Goal: Task Accomplishment & Management: Complete application form

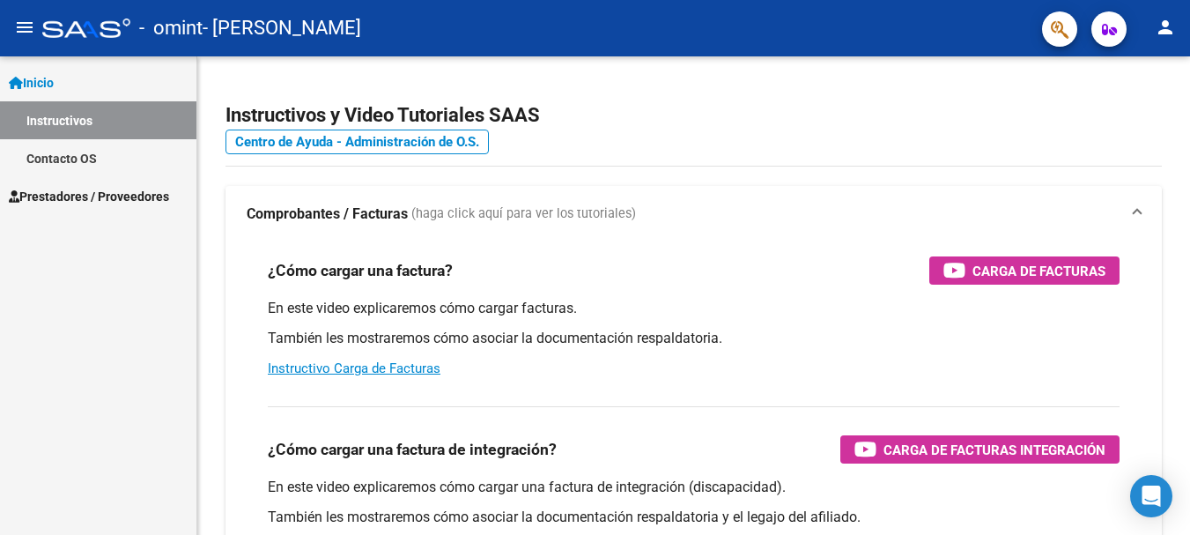
click at [564, 429] on div "¿Cómo cargar una factura de integración? Carga de Facturas Integración En este …" at bounding box center [694, 481] width 894 height 179
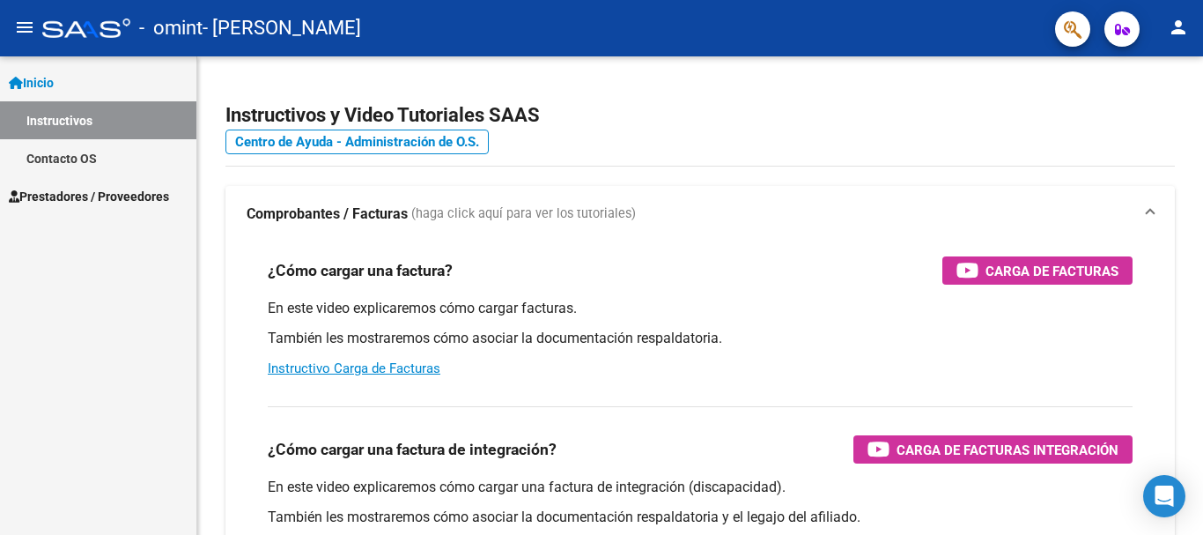
click at [44, 192] on span "Prestadores / Proveedores" at bounding box center [89, 196] width 160 height 19
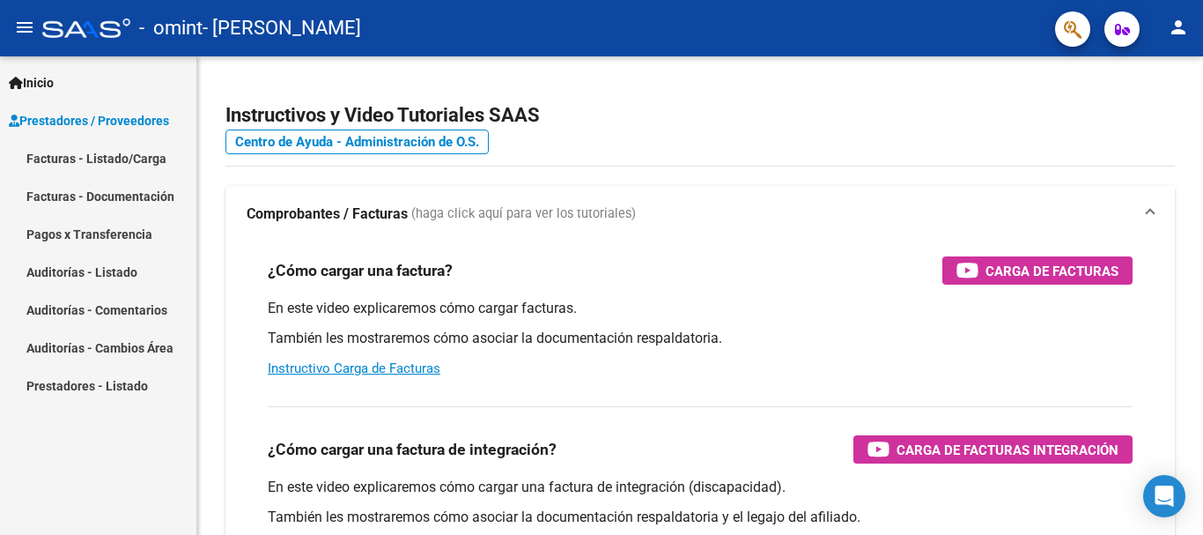
click at [129, 161] on link "Facturas - Listado/Carga" at bounding box center [98, 158] width 196 height 38
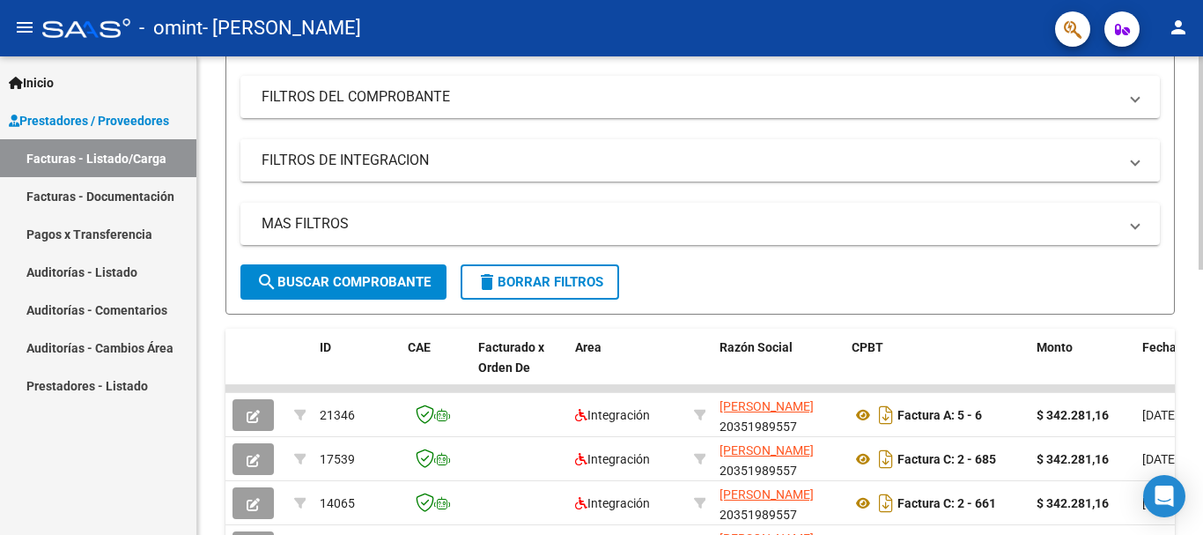
scroll to position [88, 0]
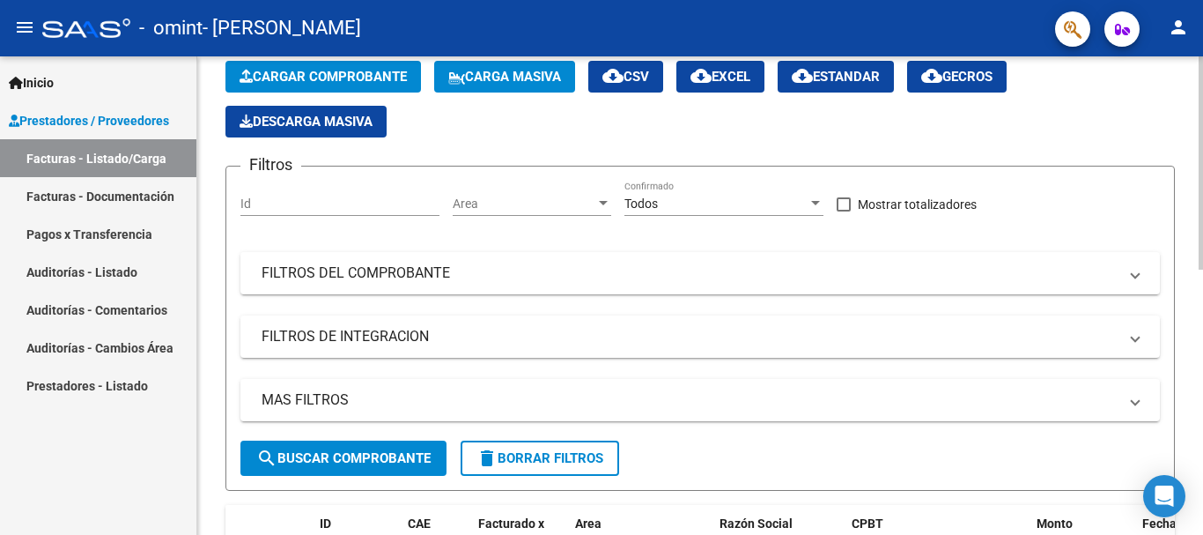
click at [332, 80] on span "Cargar Comprobante" at bounding box center [323, 77] width 167 height 16
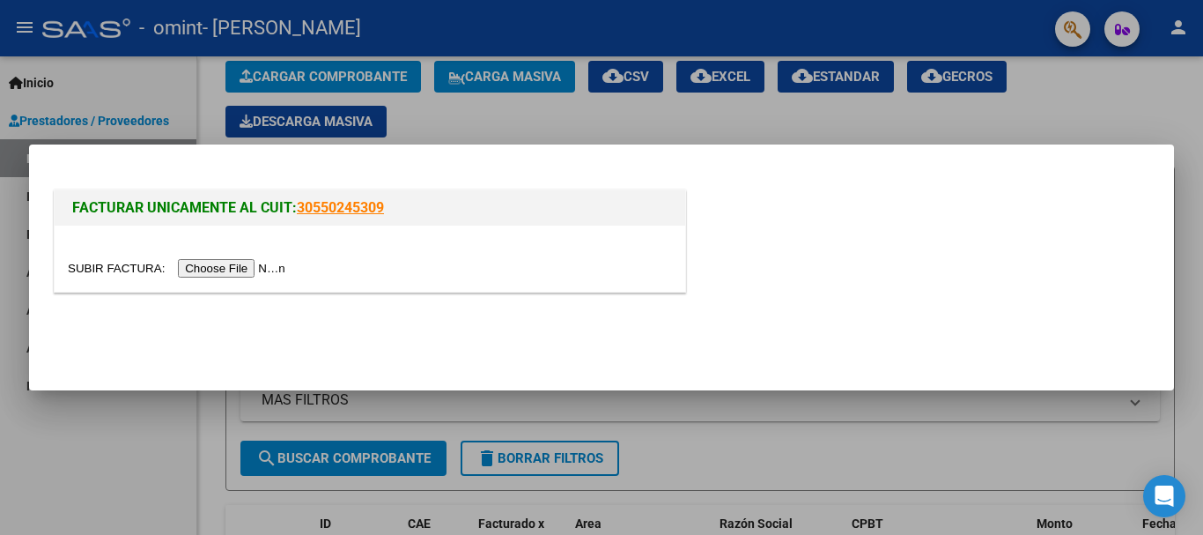
click at [248, 269] on input "file" at bounding box center [179, 268] width 223 height 19
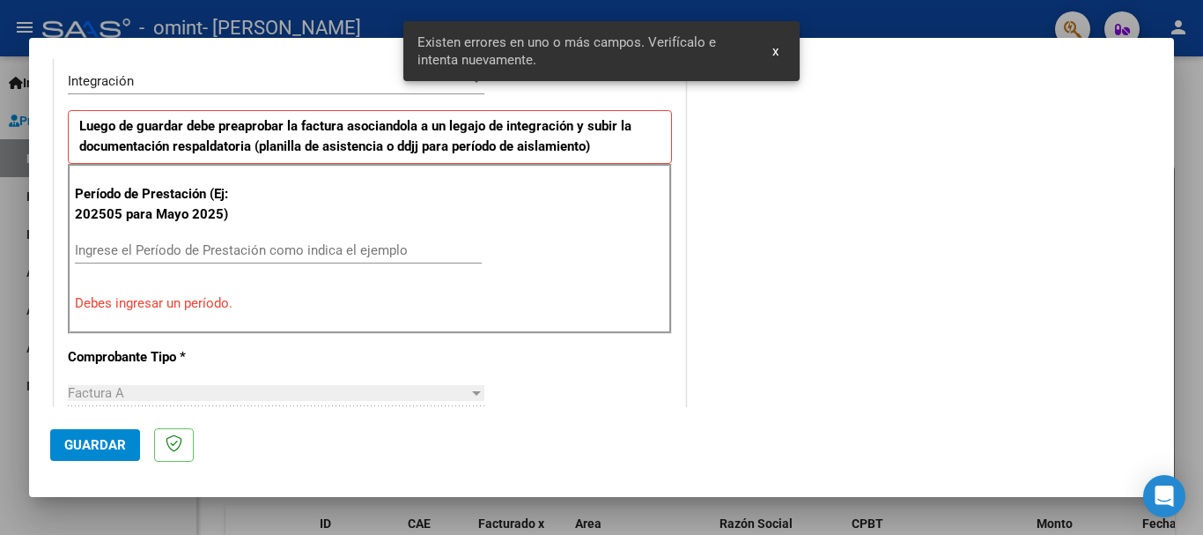
scroll to position [440, 0]
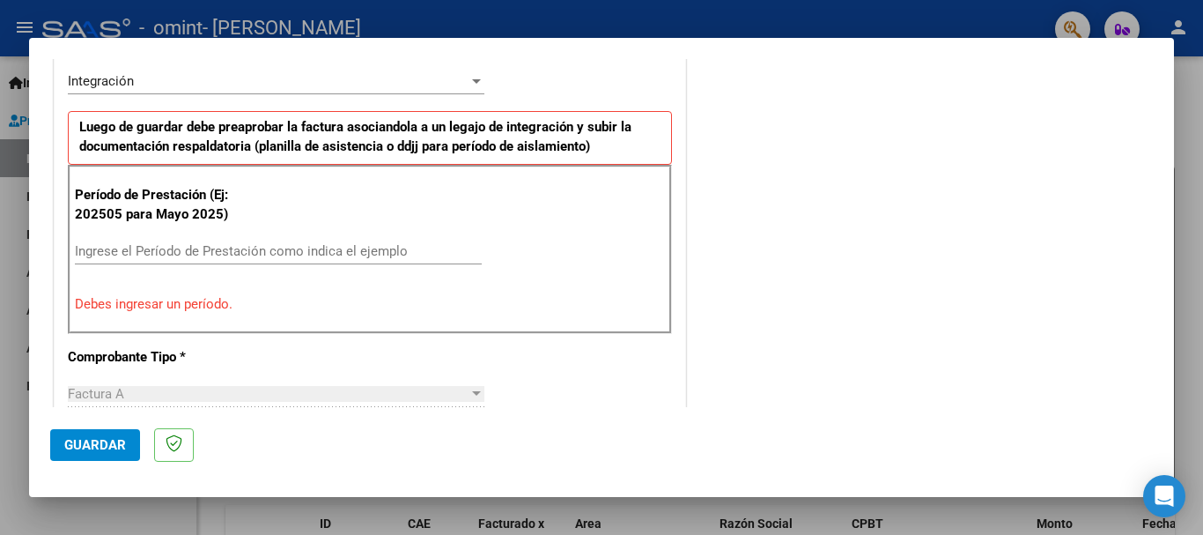
click at [257, 255] on input "Ingrese el Período de Prestación como indica el ejemplo" at bounding box center [278, 251] width 407 height 16
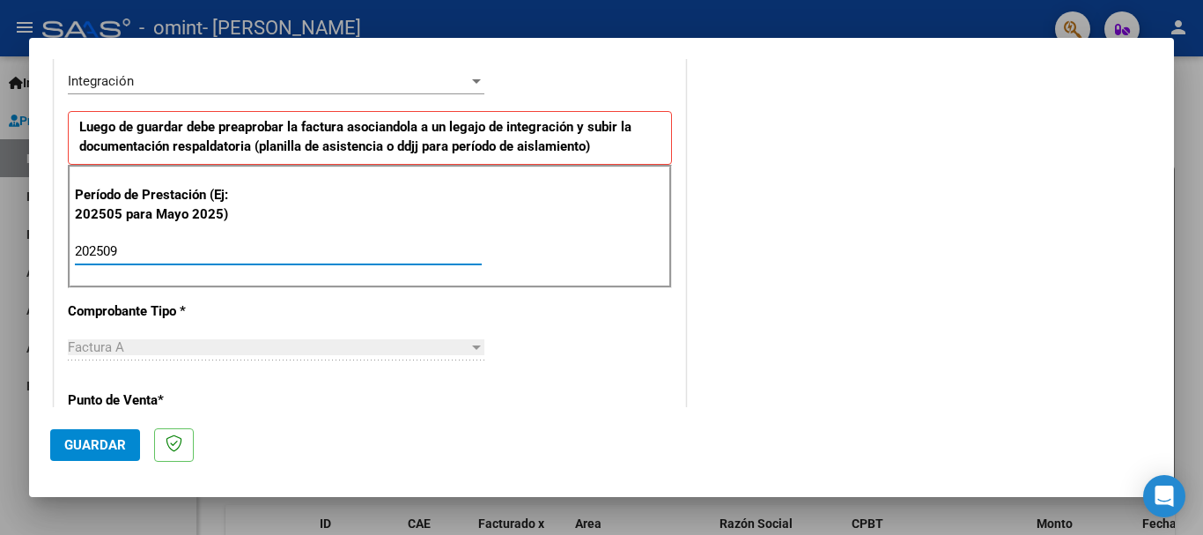
type input "202509"
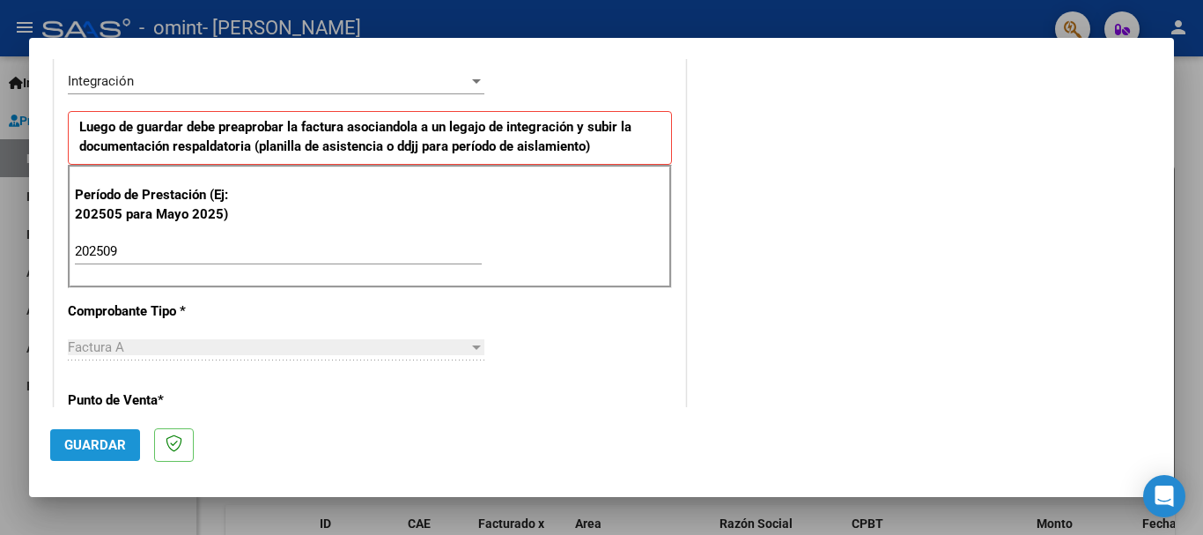
click at [86, 448] on span "Guardar" at bounding box center [95, 445] width 62 height 16
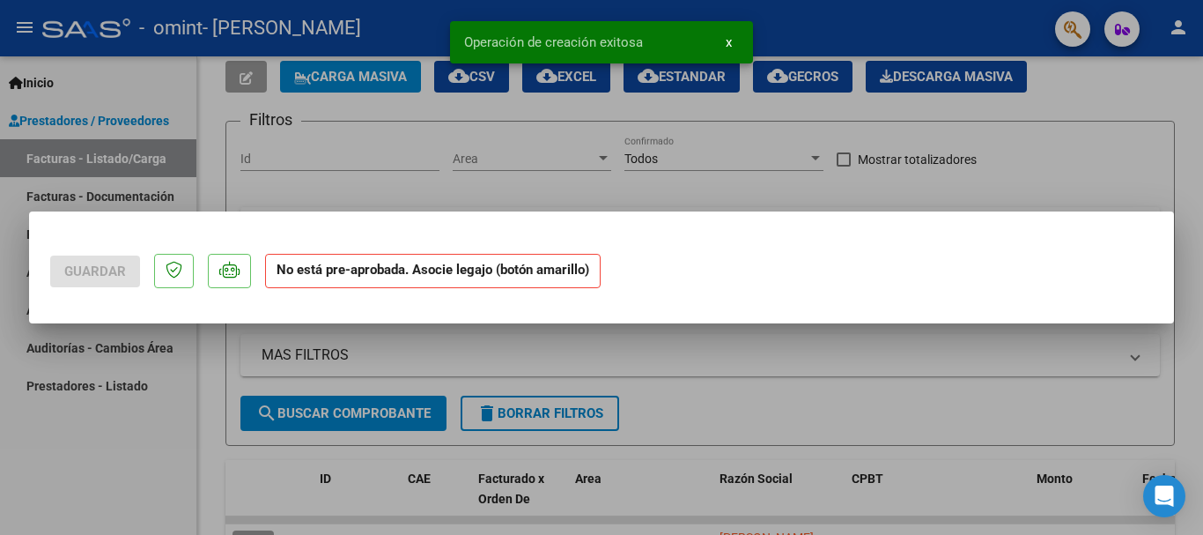
scroll to position [0, 0]
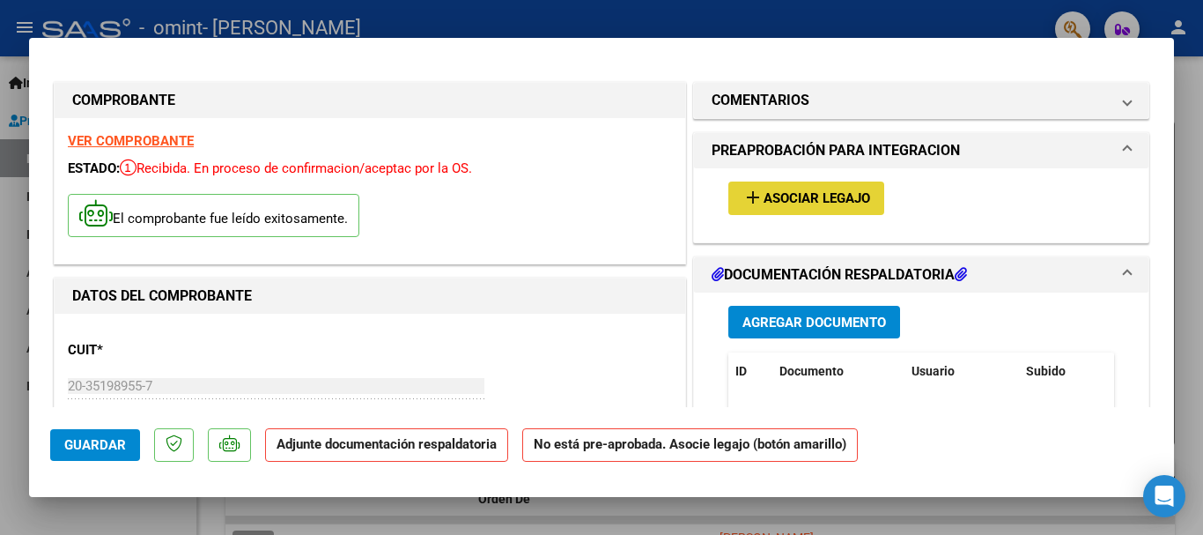
click at [781, 201] on span "Asociar Legajo" at bounding box center [817, 199] width 107 height 16
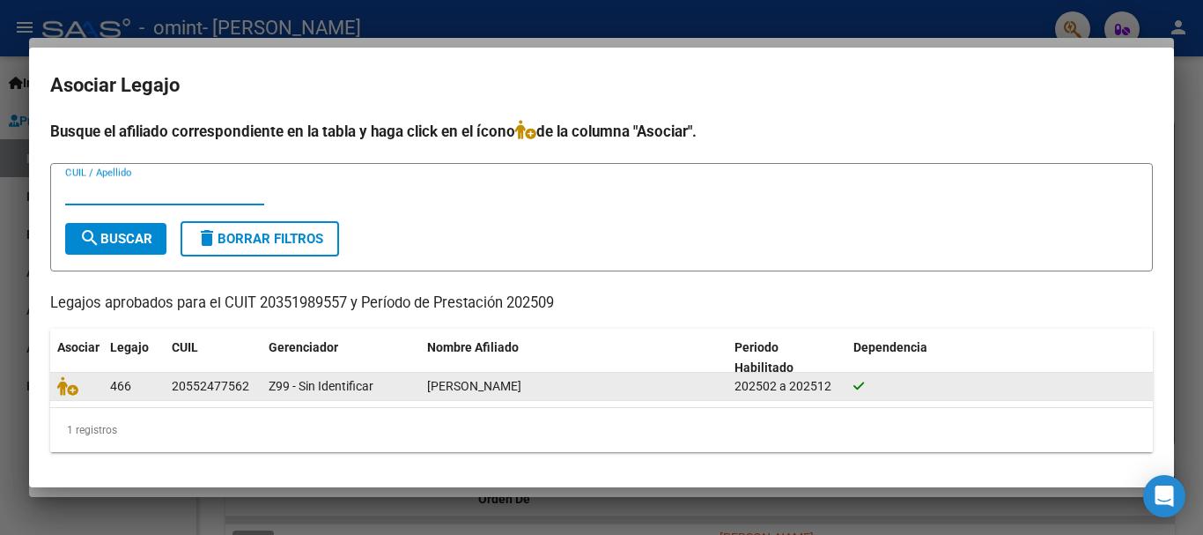
click at [684, 389] on div "[PERSON_NAME]" at bounding box center [573, 386] width 293 height 20
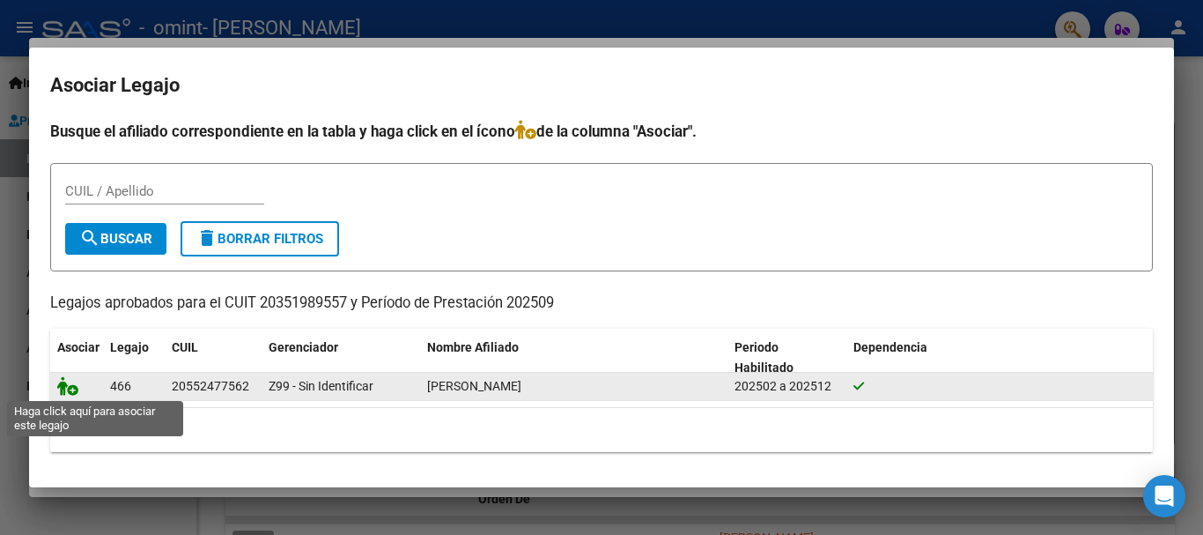
click at [68, 386] on icon at bounding box center [67, 385] width 21 height 19
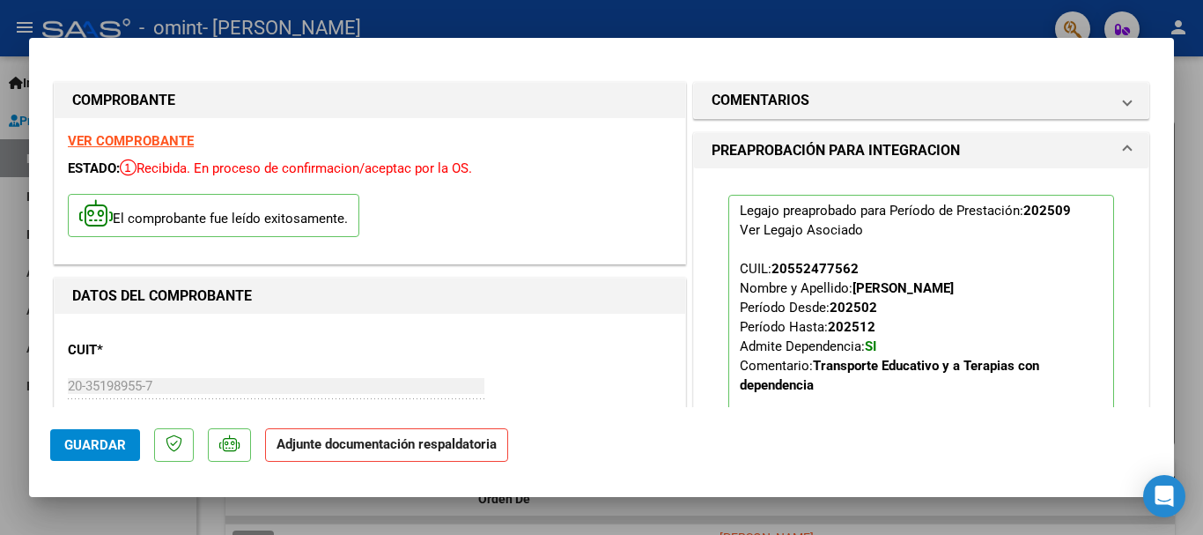
scroll to position [176, 0]
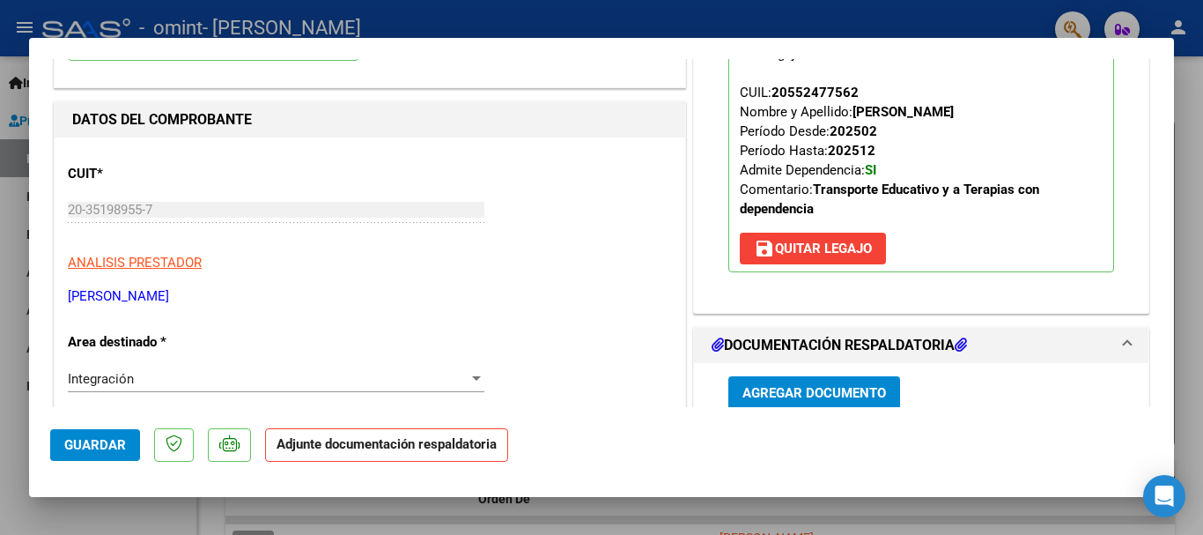
click at [789, 341] on h1 "DOCUMENTACIÓN RESPALDATORIA" at bounding box center [839, 345] width 255 height 21
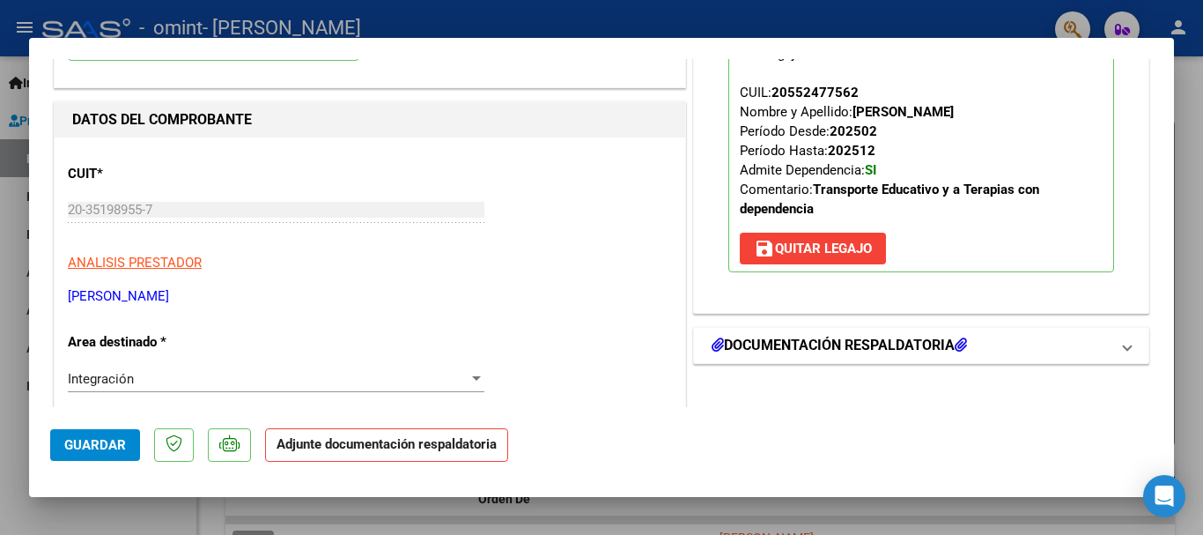
click at [794, 338] on h1 "DOCUMENTACIÓN RESPALDATORIA" at bounding box center [839, 345] width 255 height 21
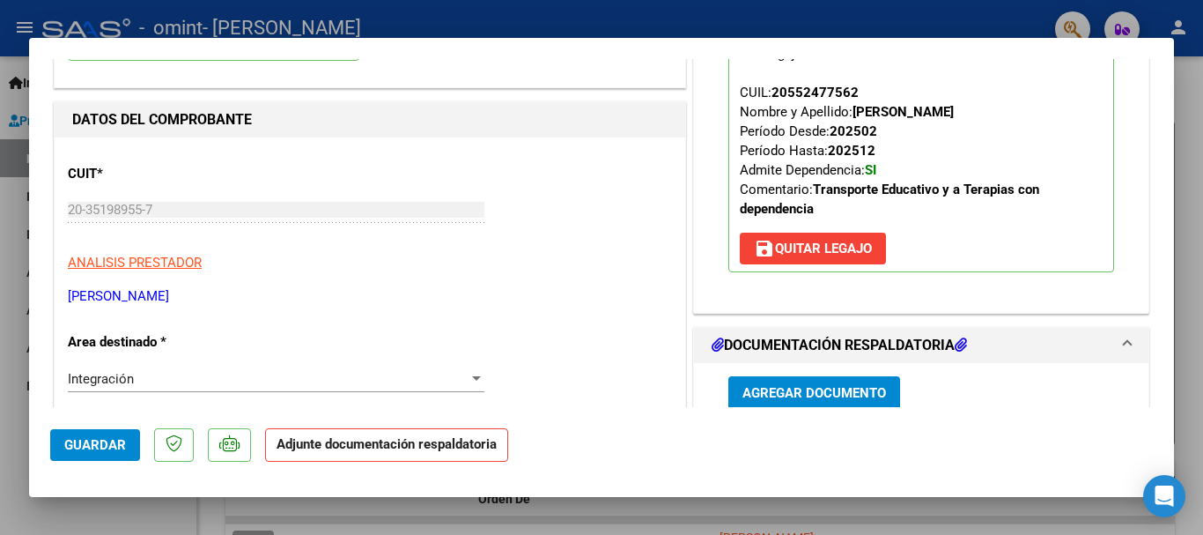
click at [789, 401] on span "Agregar Documento" at bounding box center [815, 394] width 144 height 16
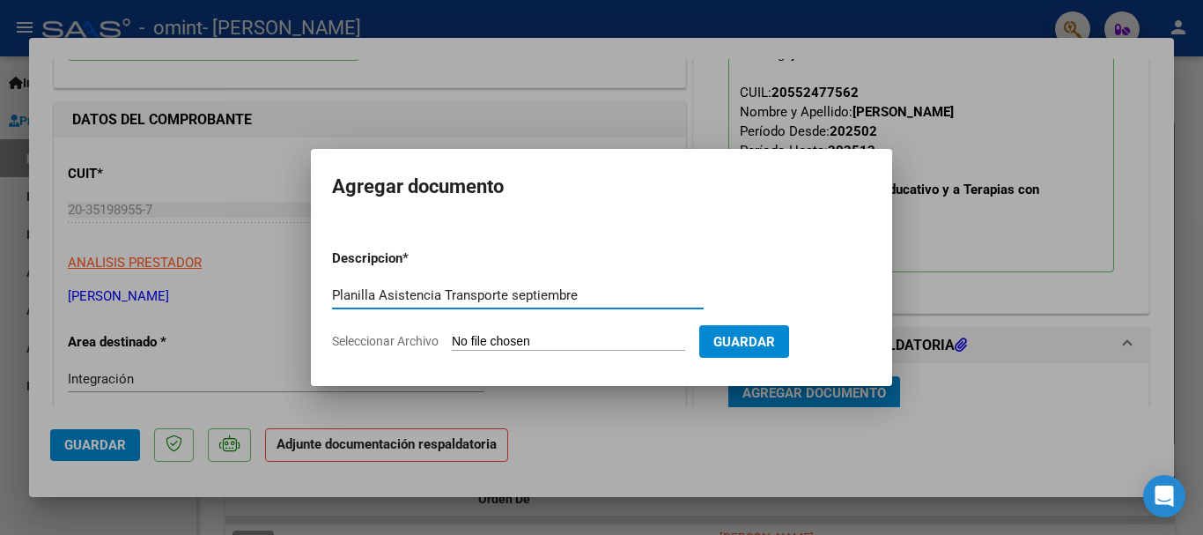
type input "Planilla Asistencia Transporte septiembre"
click at [509, 340] on input "Seleccionar Archivo" at bounding box center [568, 342] width 233 height 17
click at [492, 344] on input "Seleccionar Archivo" at bounding box center [568, 342] width 233 height 17
type input "C:\fakepath\Planilla Asistencia Transporte - [PERSON_NAME][GEOGRAPHIC_DATA] .pdf"
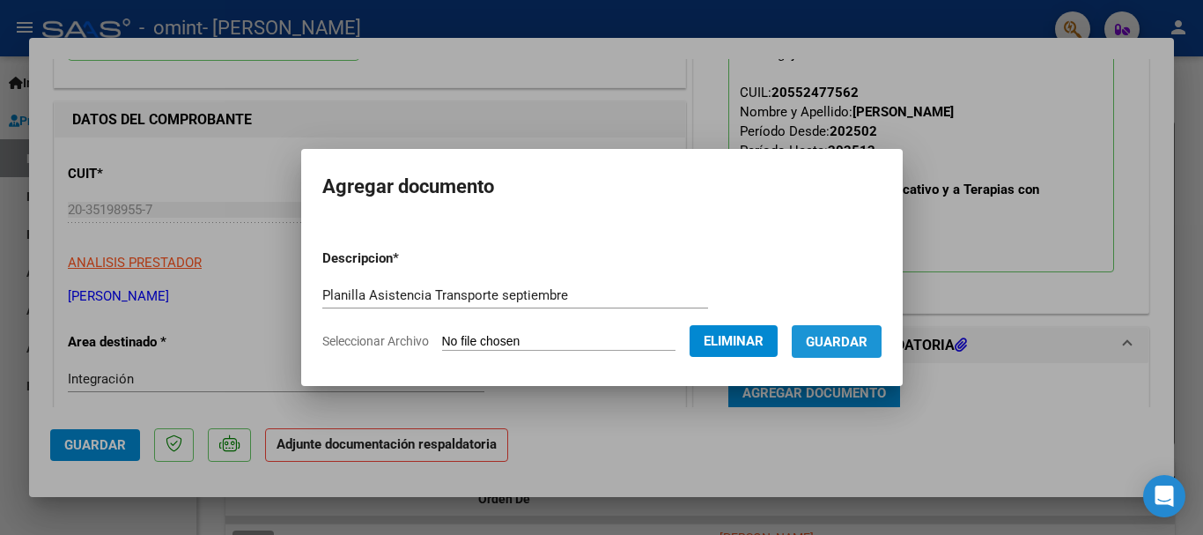
click at [833, 344] on span "Guardar" at bounding box center [837, 342] width 62 height 16
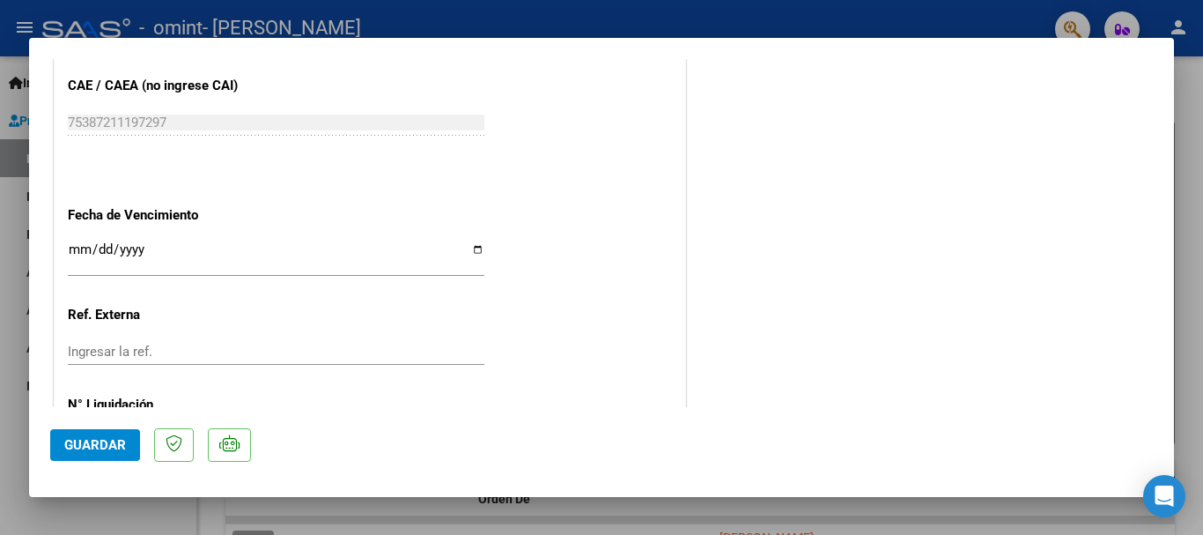
scroll to position [1229, 0]
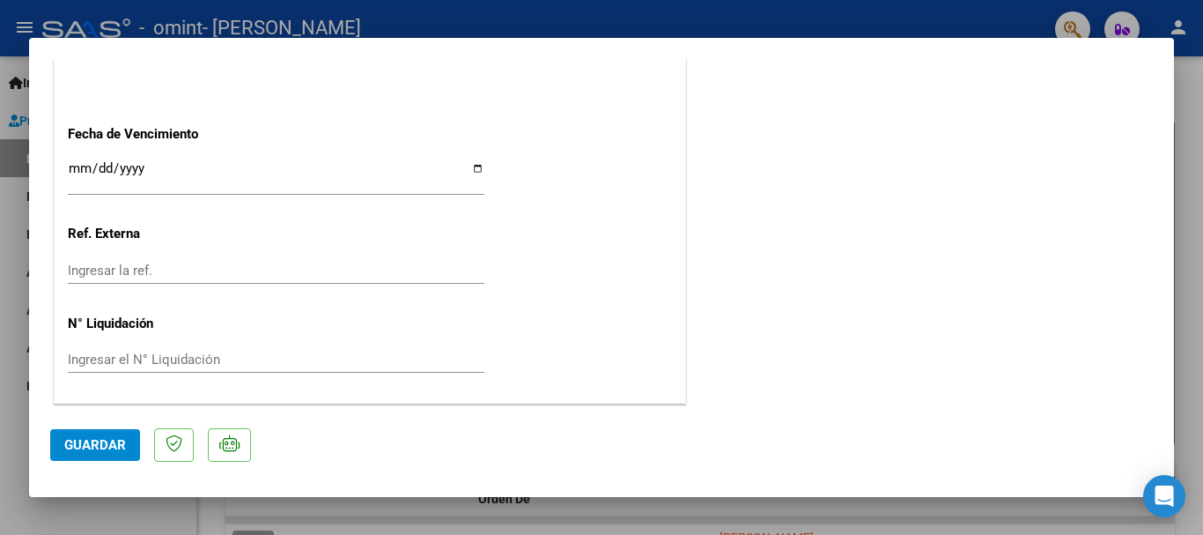
click at [83, 441] on span "Guardar" at bounding box center [95, 445] width 62 height 16
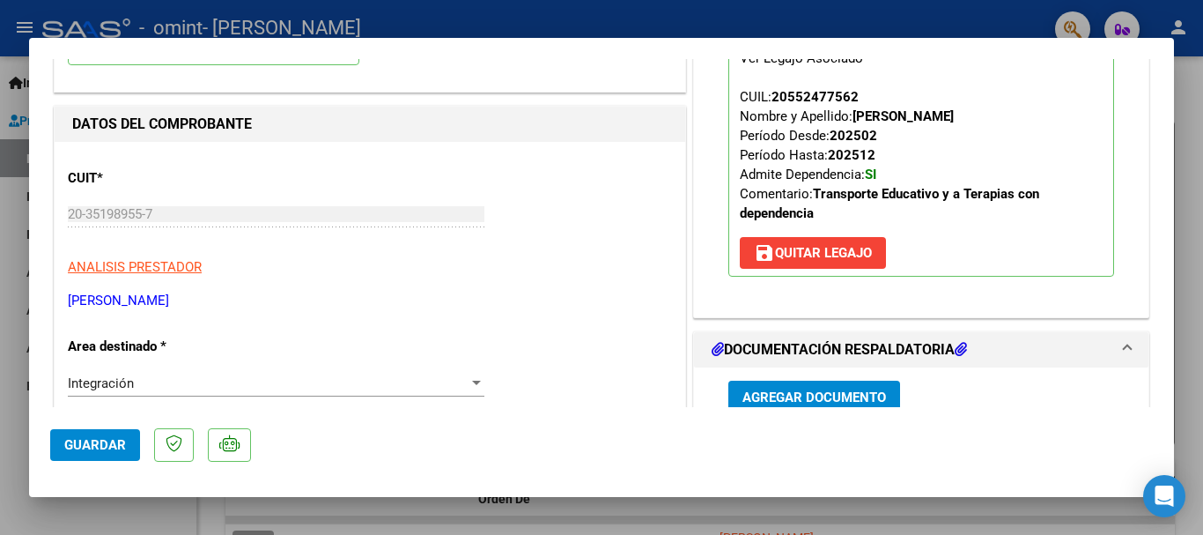
scroll to position [0, 0]
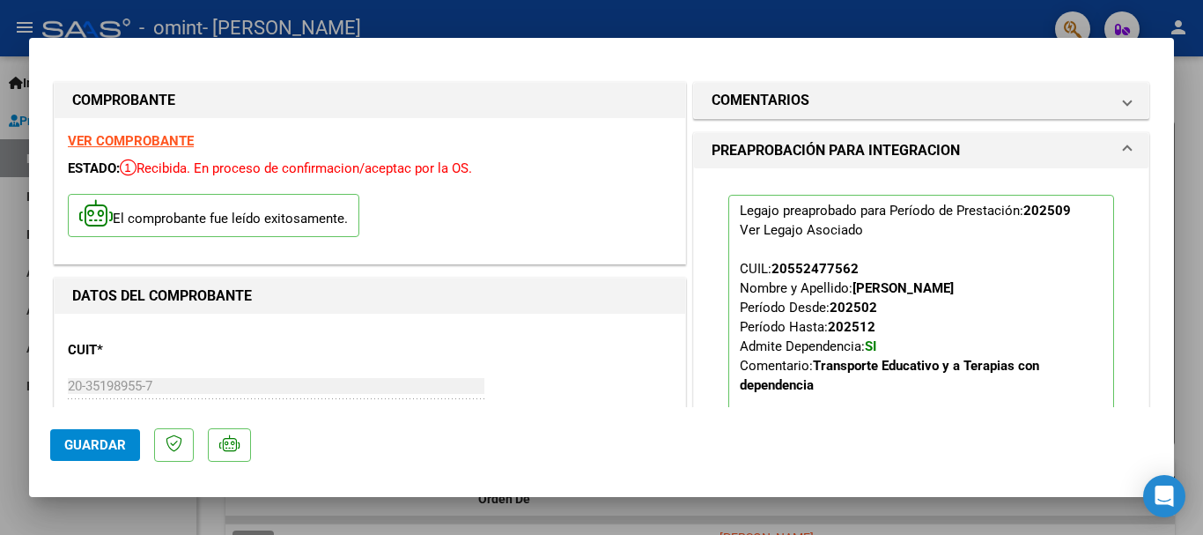
click at [1189, 431] on div at bounding box center [601, 267] width 1203 height 535
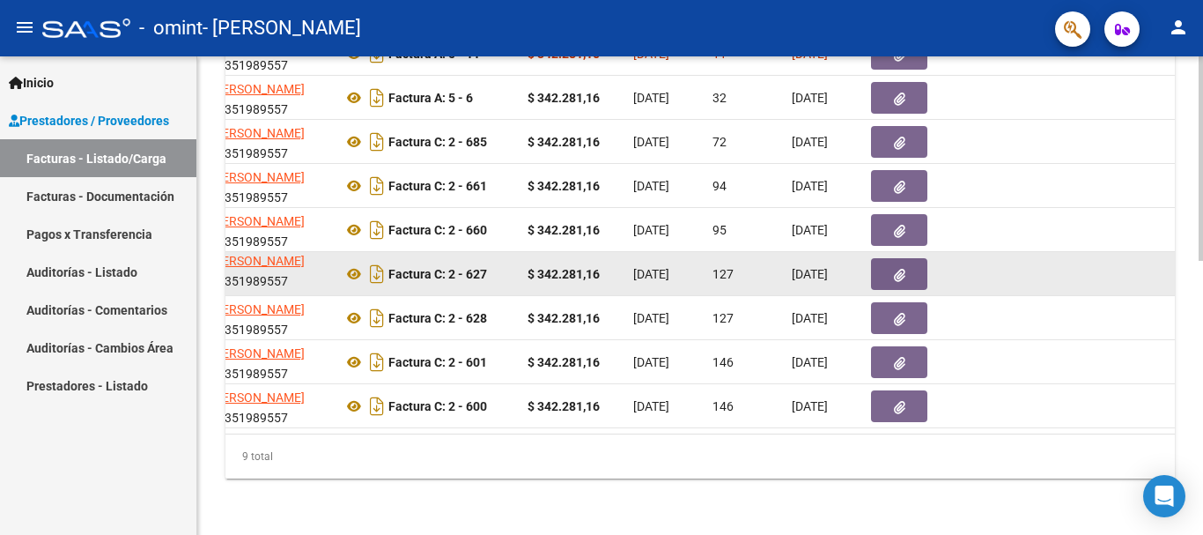
scroll to position [375, 0]
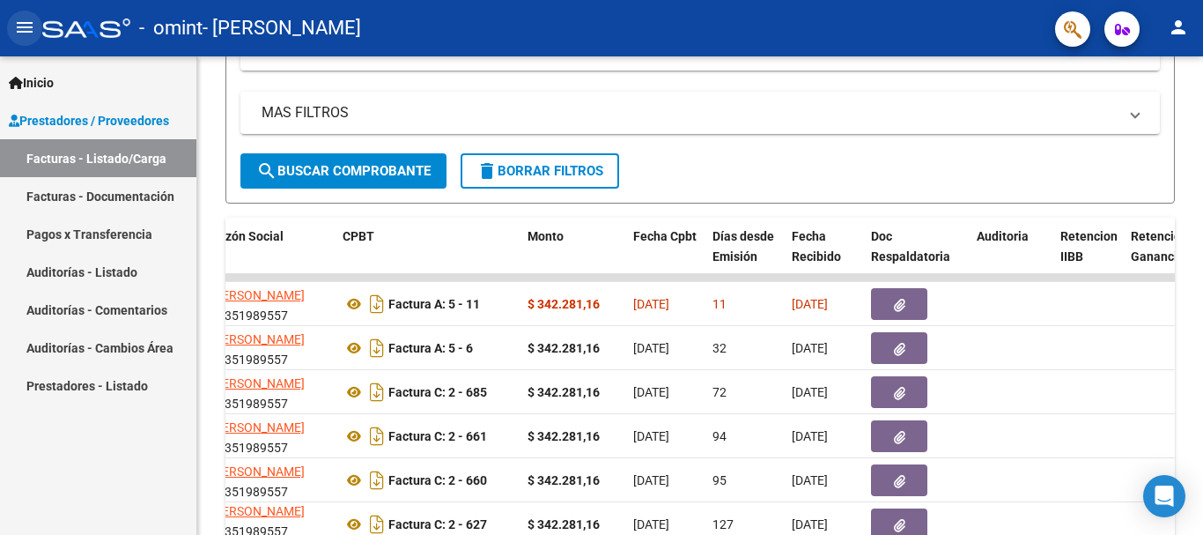
click at [17, 26] on mat-icon "menu" at bounding box center [24, 27] width 21 height 21
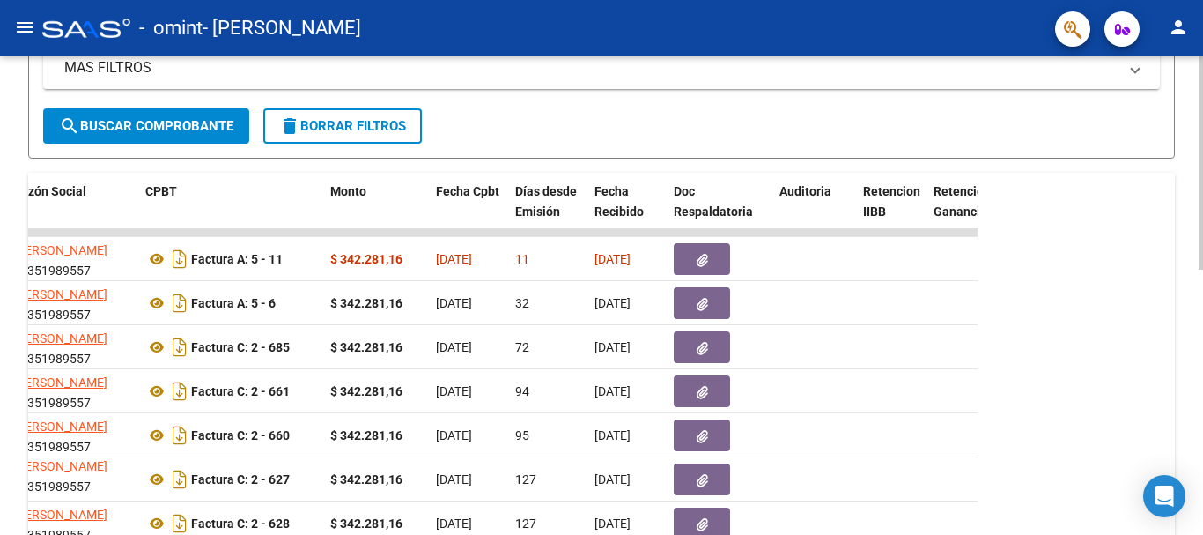
scroll to position [330, 0]
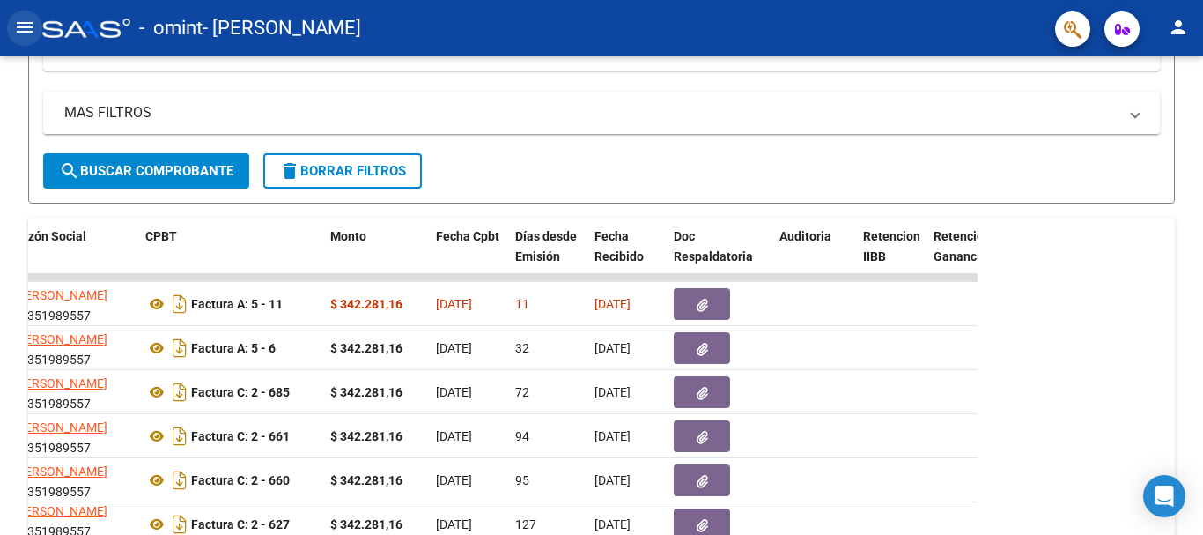
click at [19, 41] on button "menu" at bounding box center [24, 28] width 35 height 35
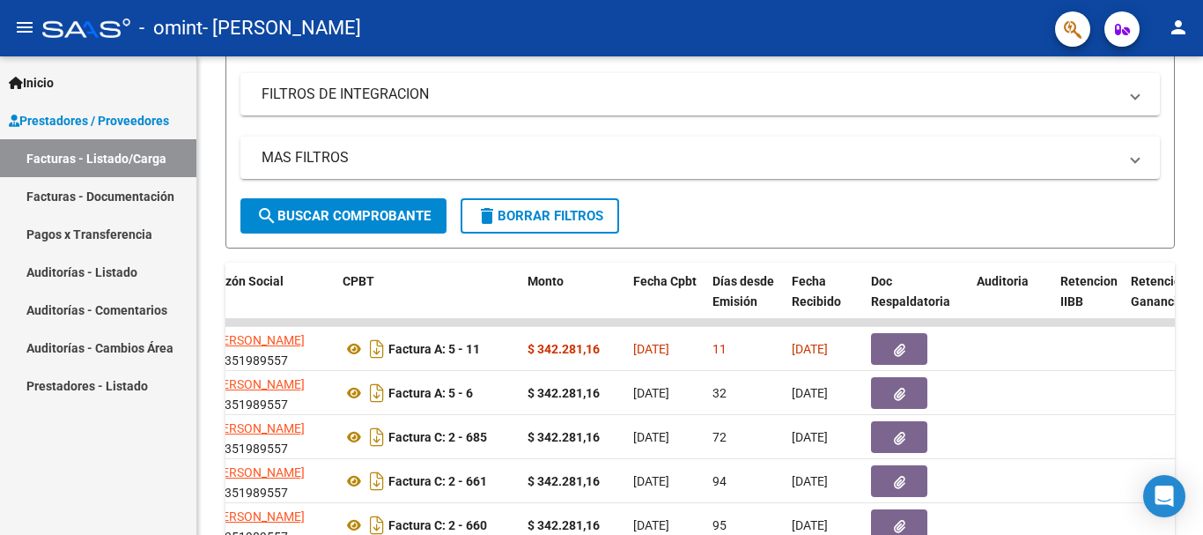
scroll to position [375, 0]
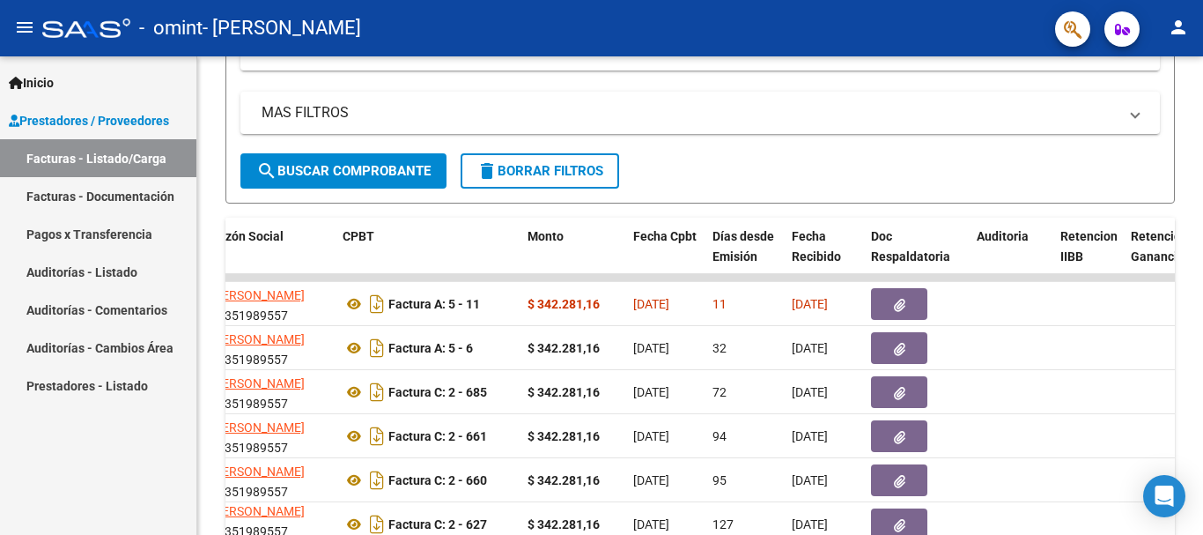
click at [19, 41] on button "menu" at bounding box center [24, 28] width 35 height 35
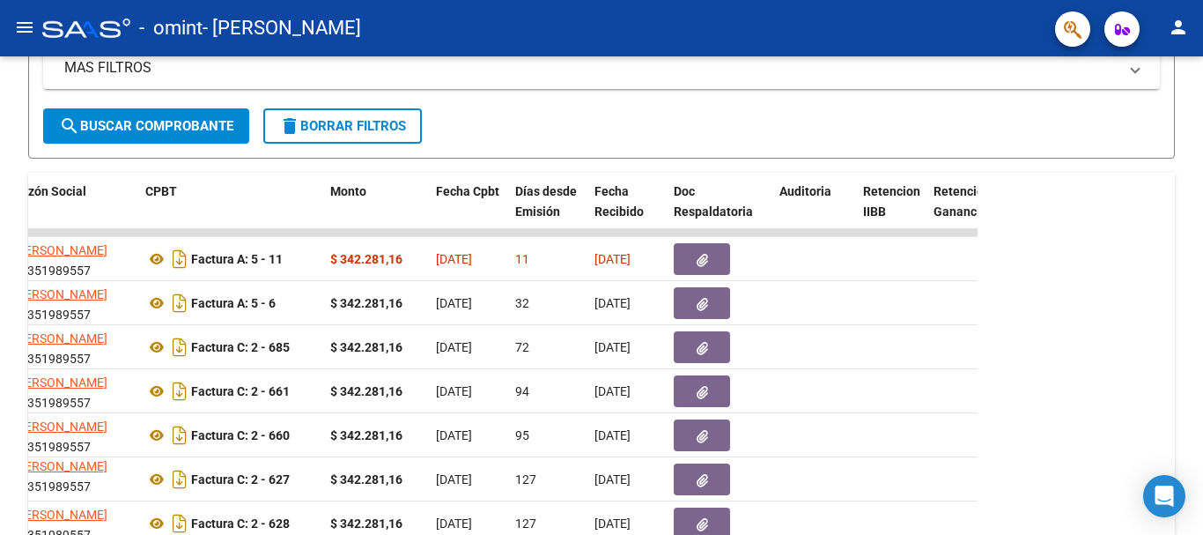
scroll to position [330, 0]
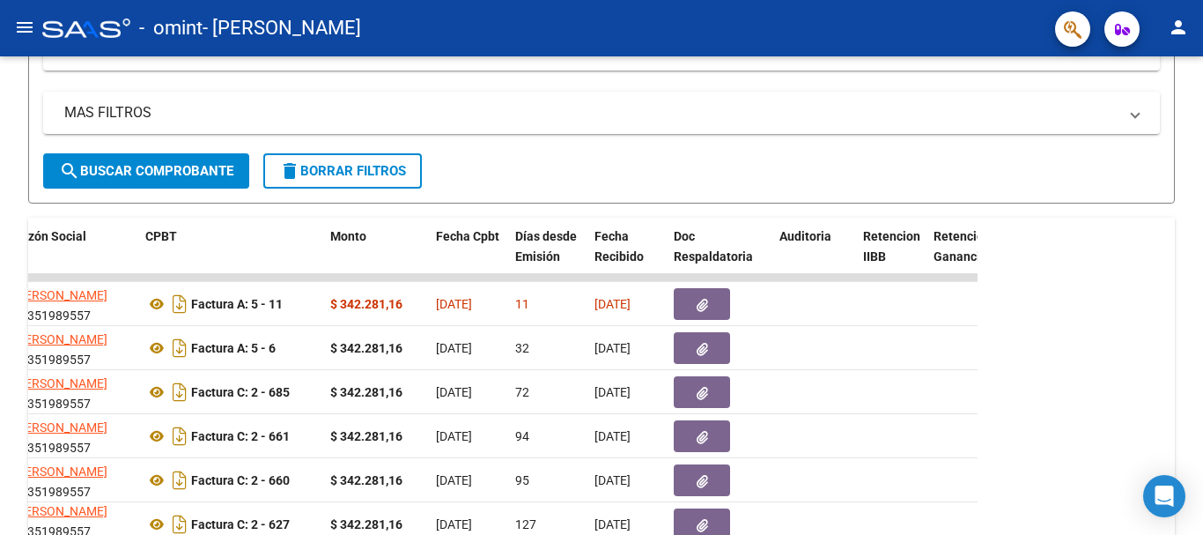
click at [19, 41] on button "menu" at bounding box center [24, 28] width 35 height 35
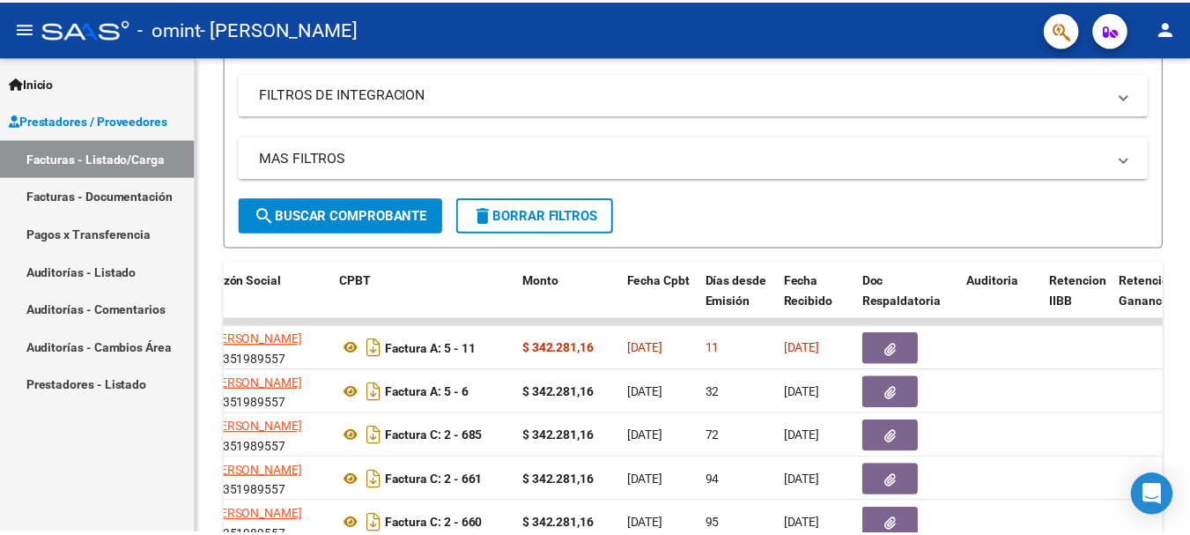
scroll to position [375, 0]
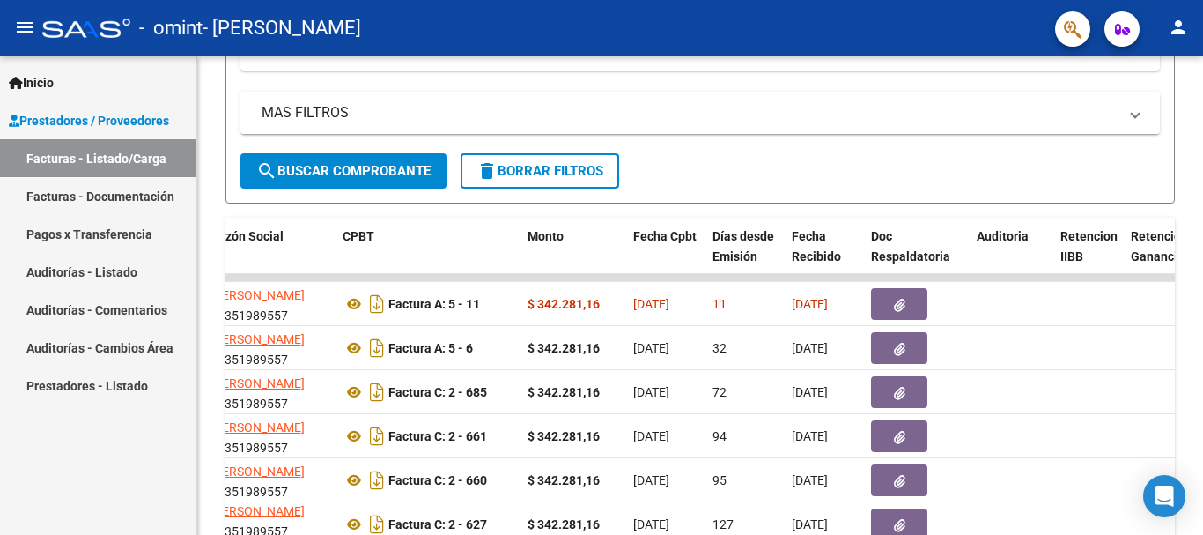
click at [1167, 37] on button "person" at bounding box center [1178, 28] width 35 height 35
click at [1159, 109] on button "exit_to_app Salir" at bounding box center [1142, 116] width 107 height 42
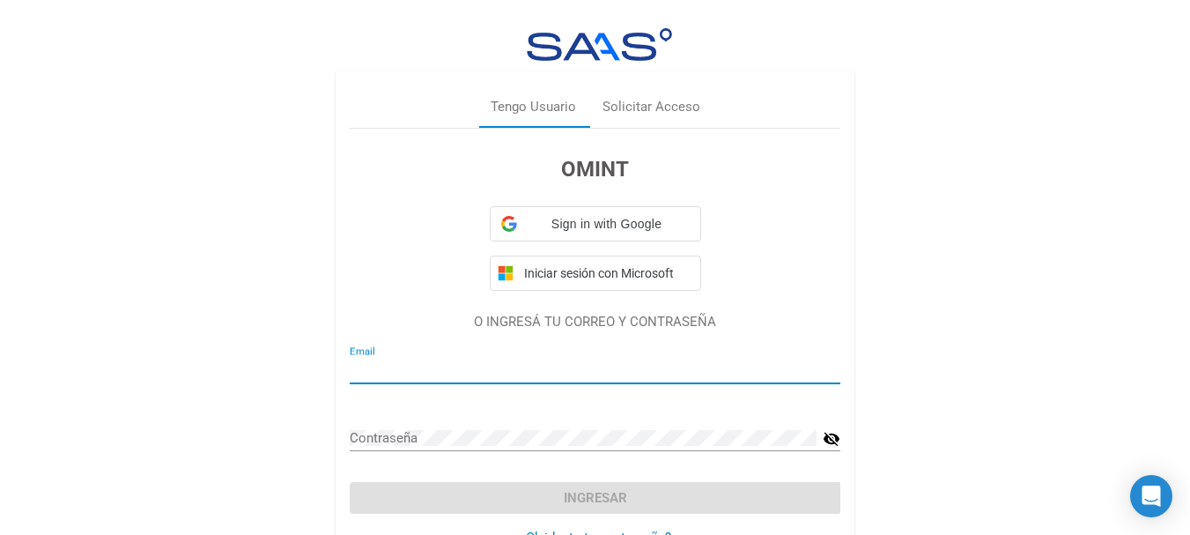
type input "[EMAIL_ADDRESS][DOMAIN_NAME]"
